Goal: Information Seeking & Learning: Learn about a topic

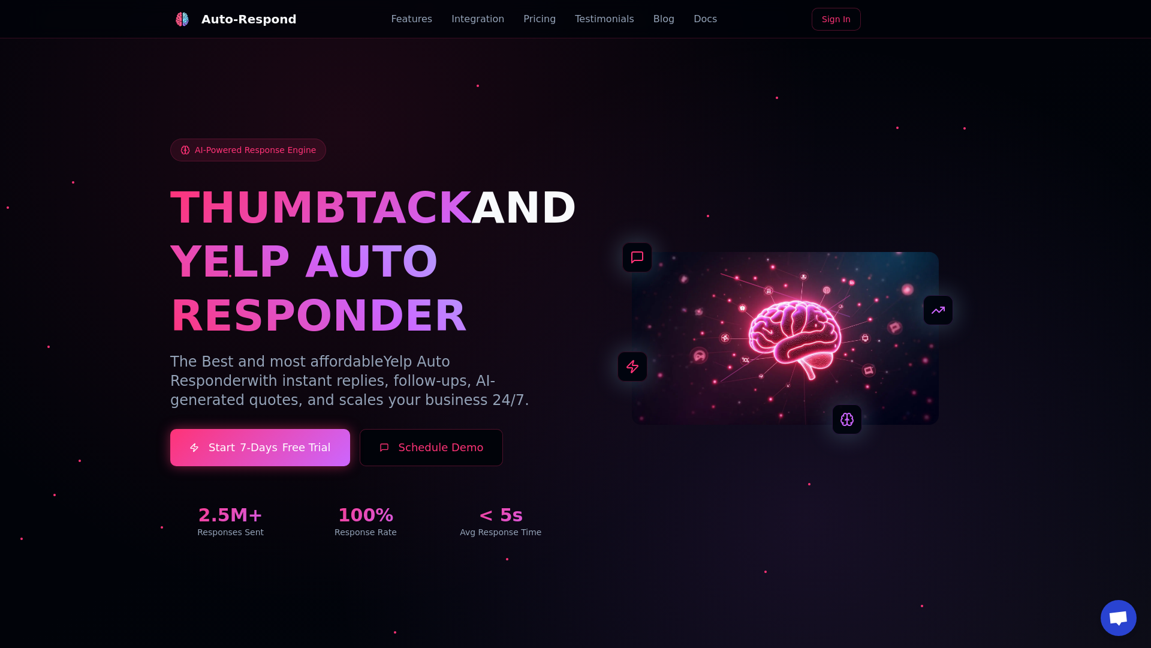
click at [654, 19] on link "Blog" at bounding box center [664, 19] width 21 height 14
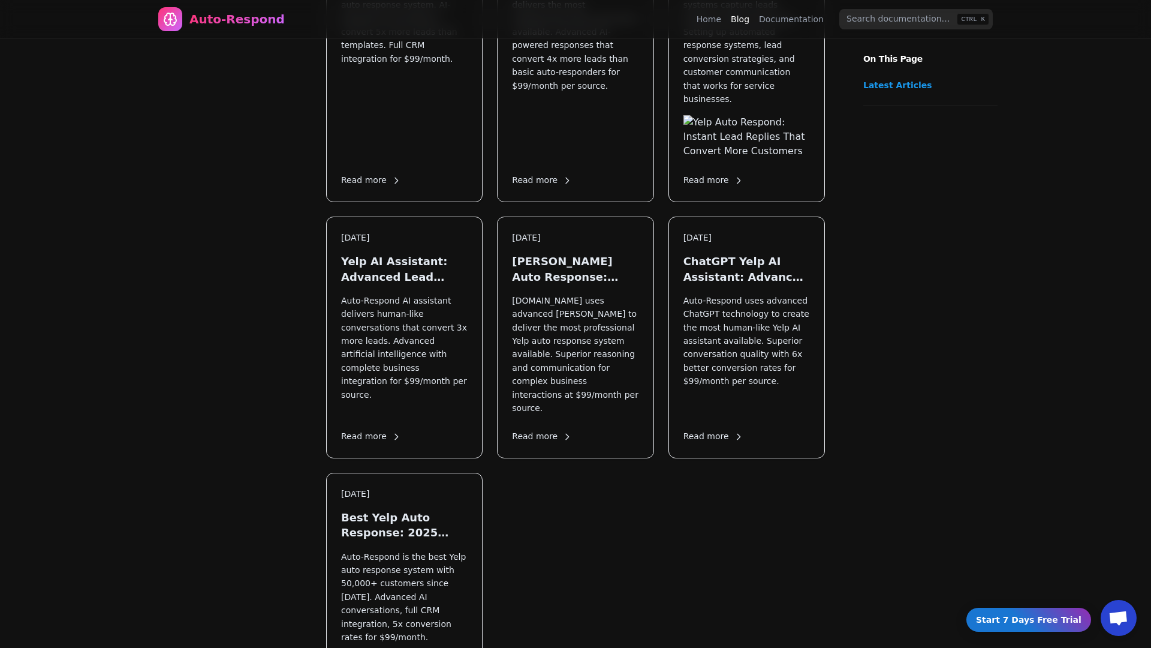
scroll to position [1664, 0]
